Goal: Transaction & Acquisition: Purchase product/service

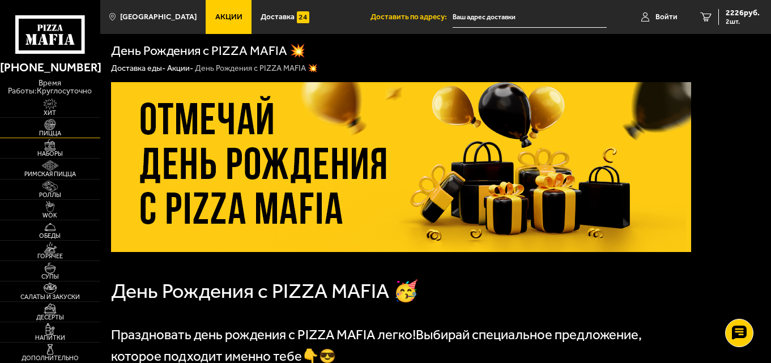
scroll to position [227, 0]
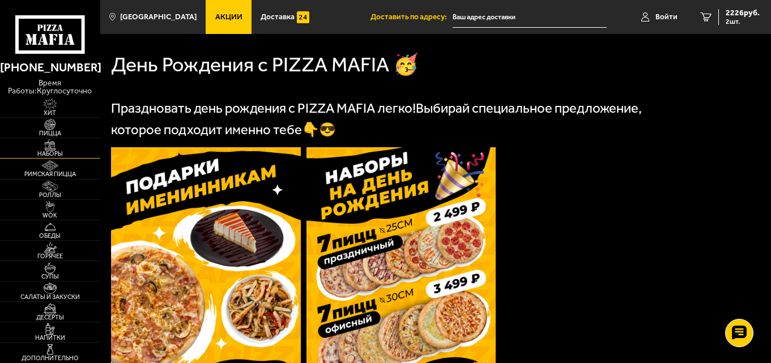
click at [53, 151] on span "Наборы" at bounding box center [50, 154] width 100 height 6
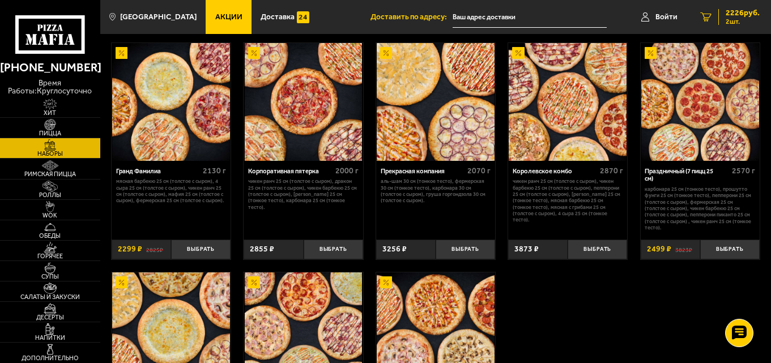
scroll to position [963, 0]
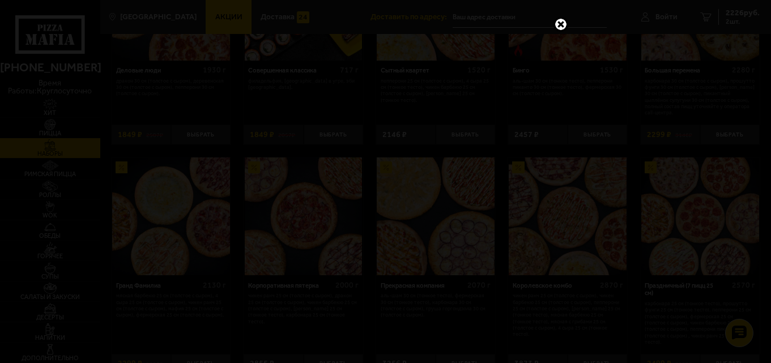
click at [563, 24] on link at bounding box center [561, 24] width 15 height 15
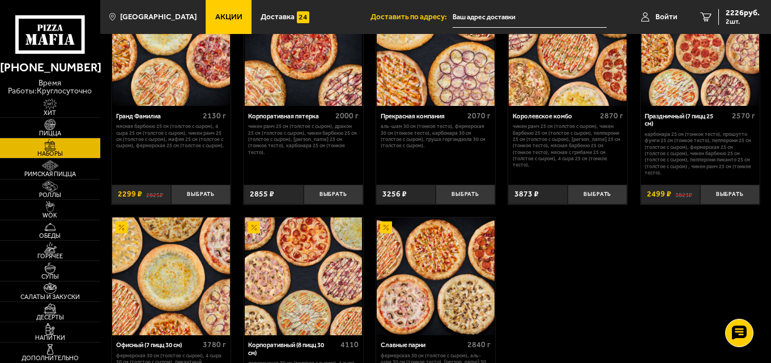
scroll to position [1077, 0]
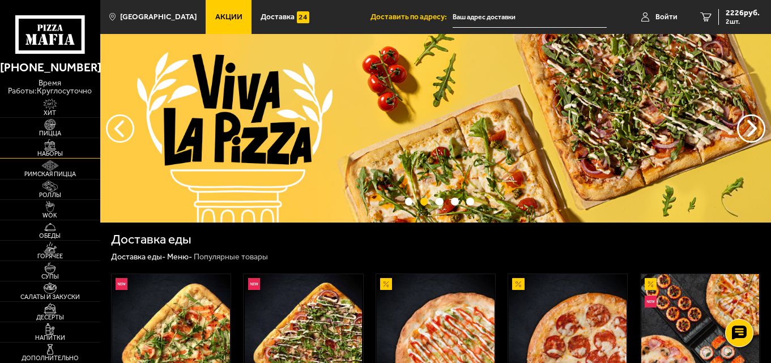
click at [54, 148] on img at bounding box center [50, 144] width 31 height 11
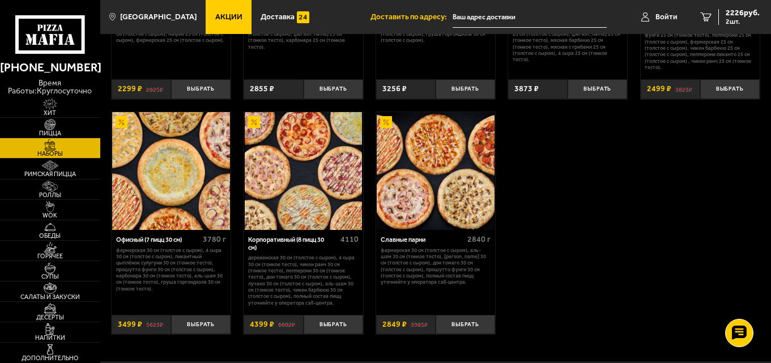
scroll to position [1303, 0]
